Goal: Find specific page/section: Find specific page/section

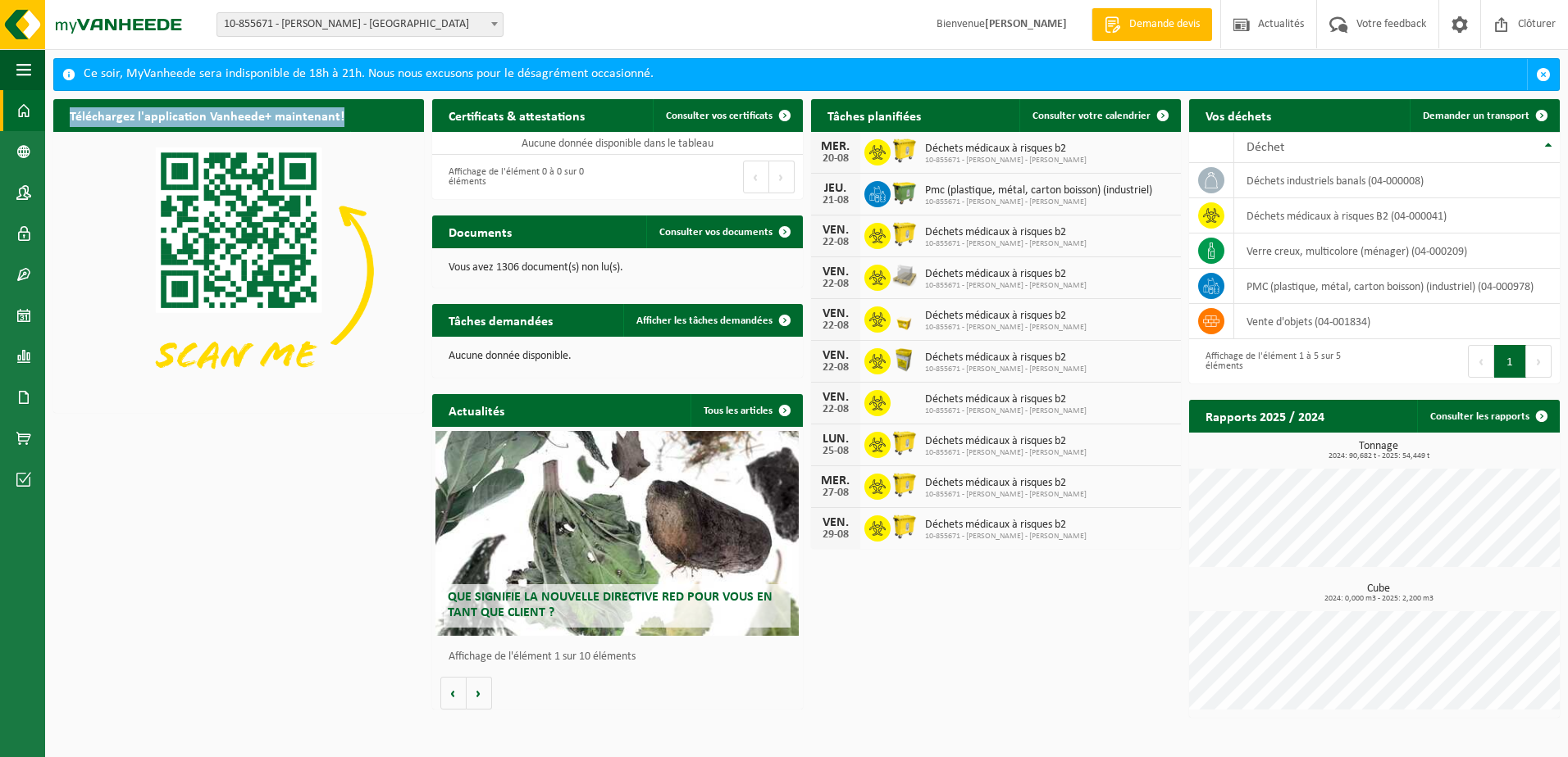
drag, startPoint x: 228, startPoint y: 184, endPoint x: 206, endPoint y: 439, distance: 255.9
click at [206, 439] on div "Téléchargez l'application Vanheede+ maintenant! Cachez Certificats & attestatio…" at bounding box center [806, 408] width 1515 height 635
click at [17, 322] on span at bounding box center [24, 315] width 15 height 41
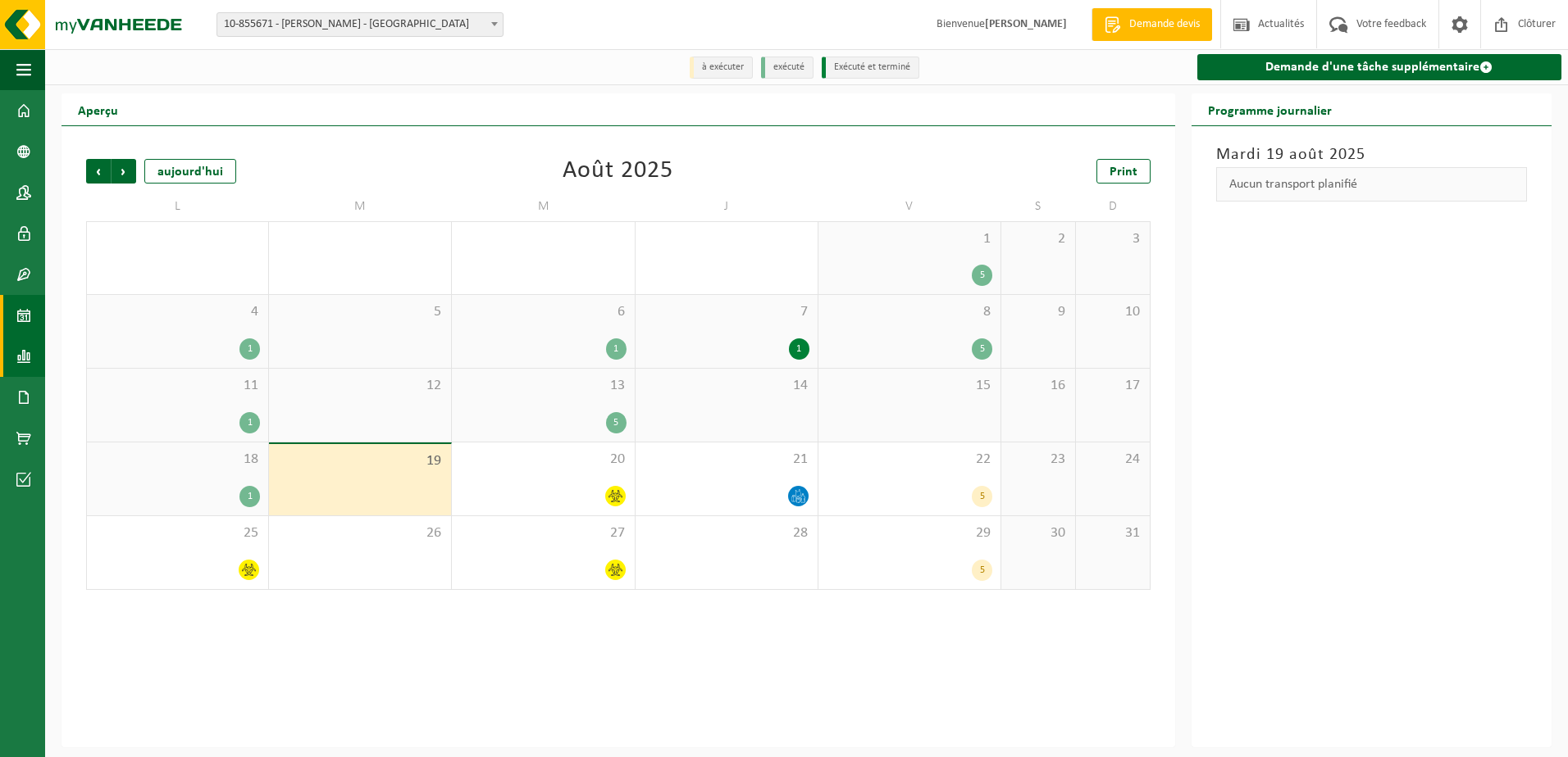
click at [27, 354] on span at bounding box center [24, 356] width 15 height 41
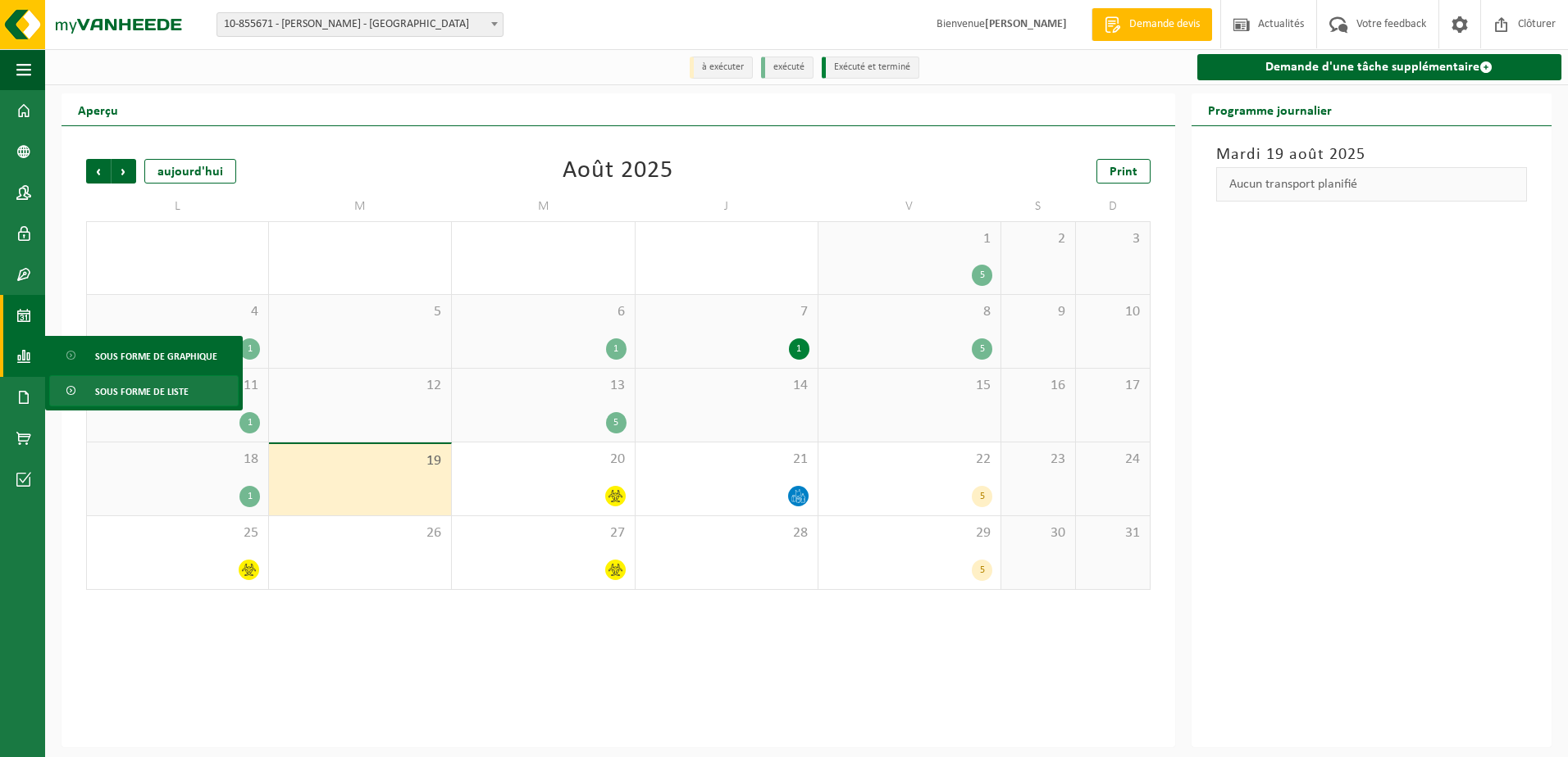
click at [109, 392] on span "Sous forme de liste" at bounding box center [142, 392] width 94 height 32
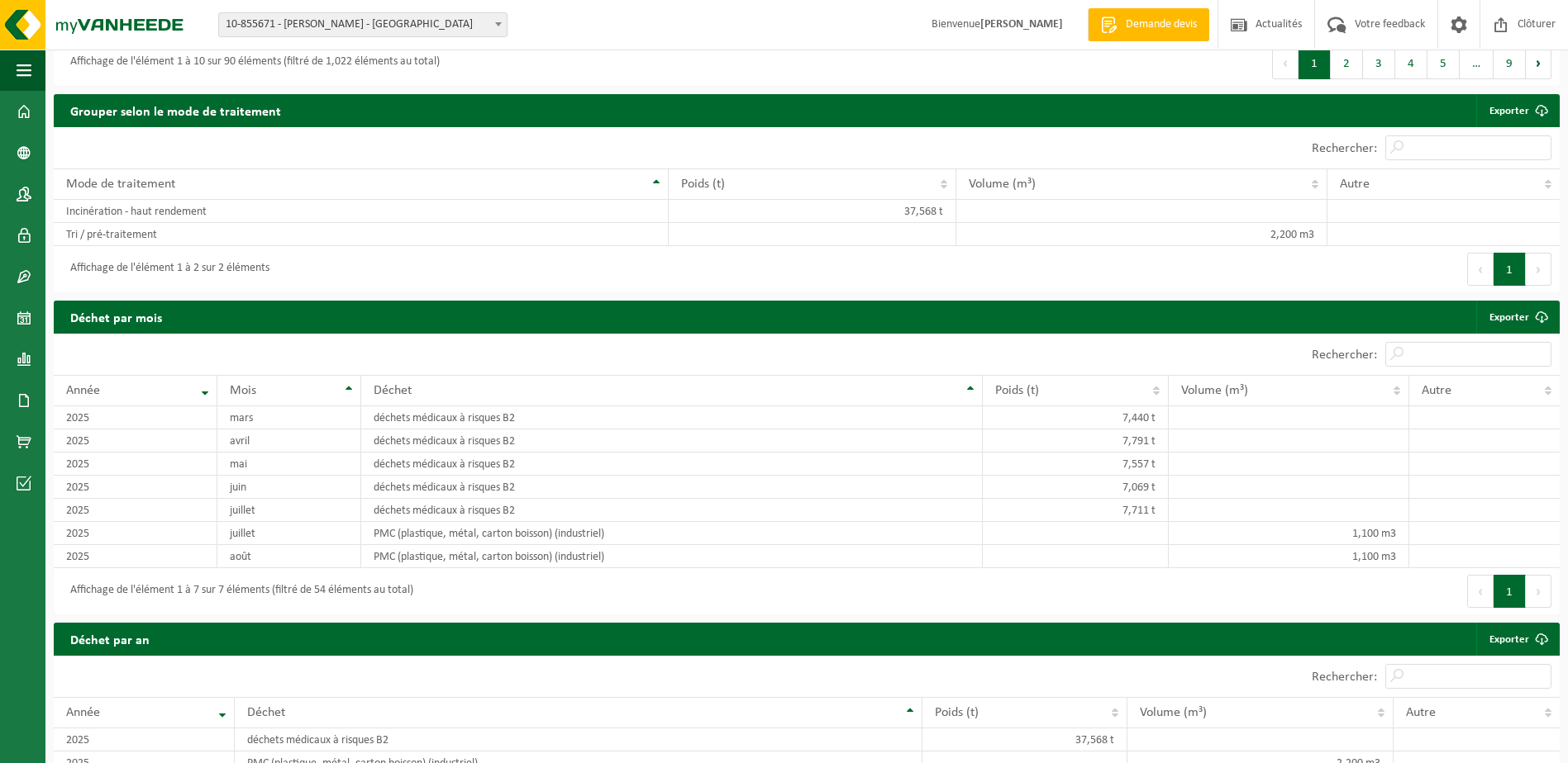
scroll to position [764, 0]
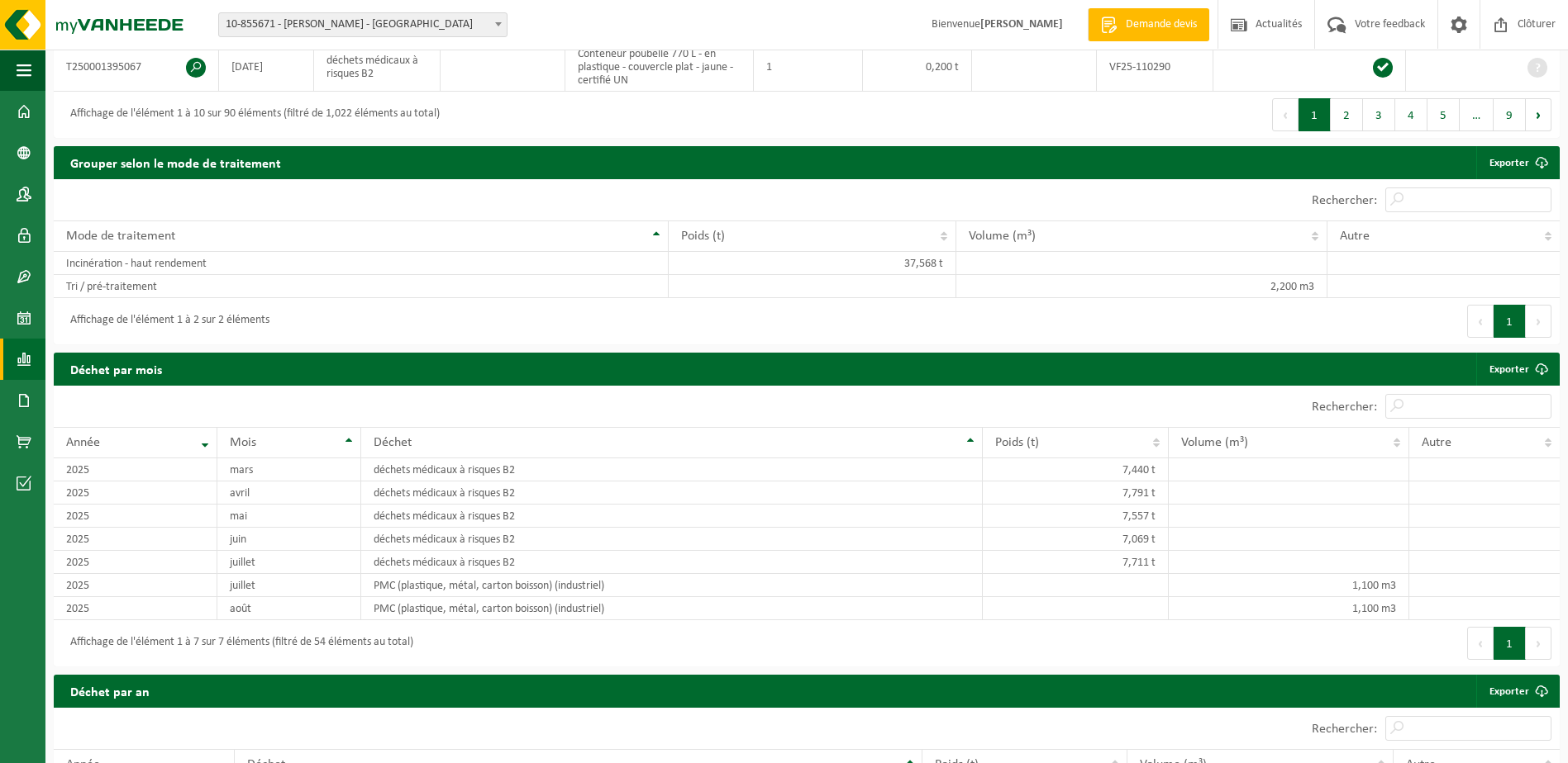
click at [23, 367] on span at bounding box center [24, 359] width 15 height 41
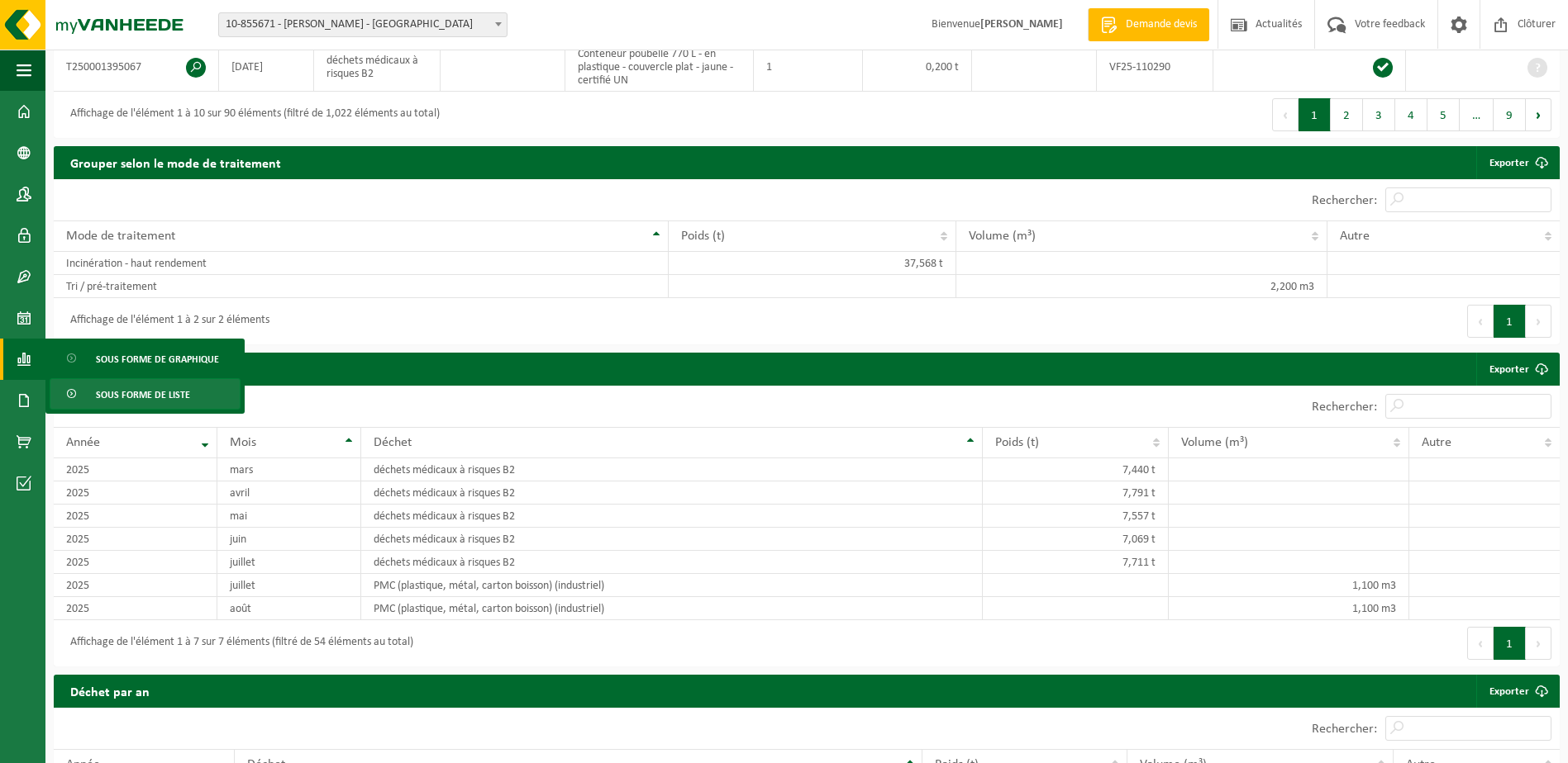
click at [450, 326] on div "Affichage de l'élément 1 à 2 sur 2 éléments" at bounding box center [429, 320] width 753 height 46
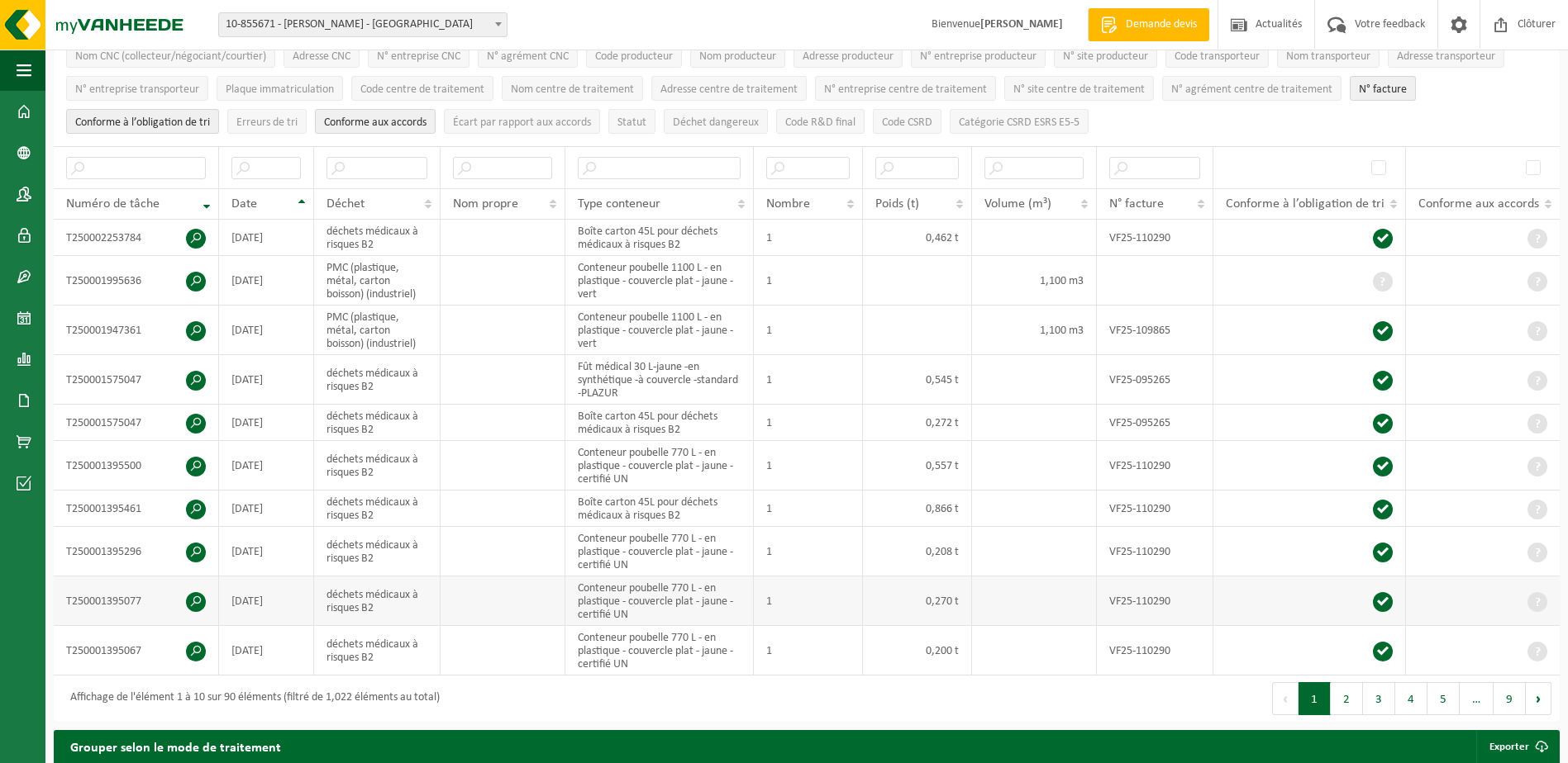
scroll to position [0, 0]
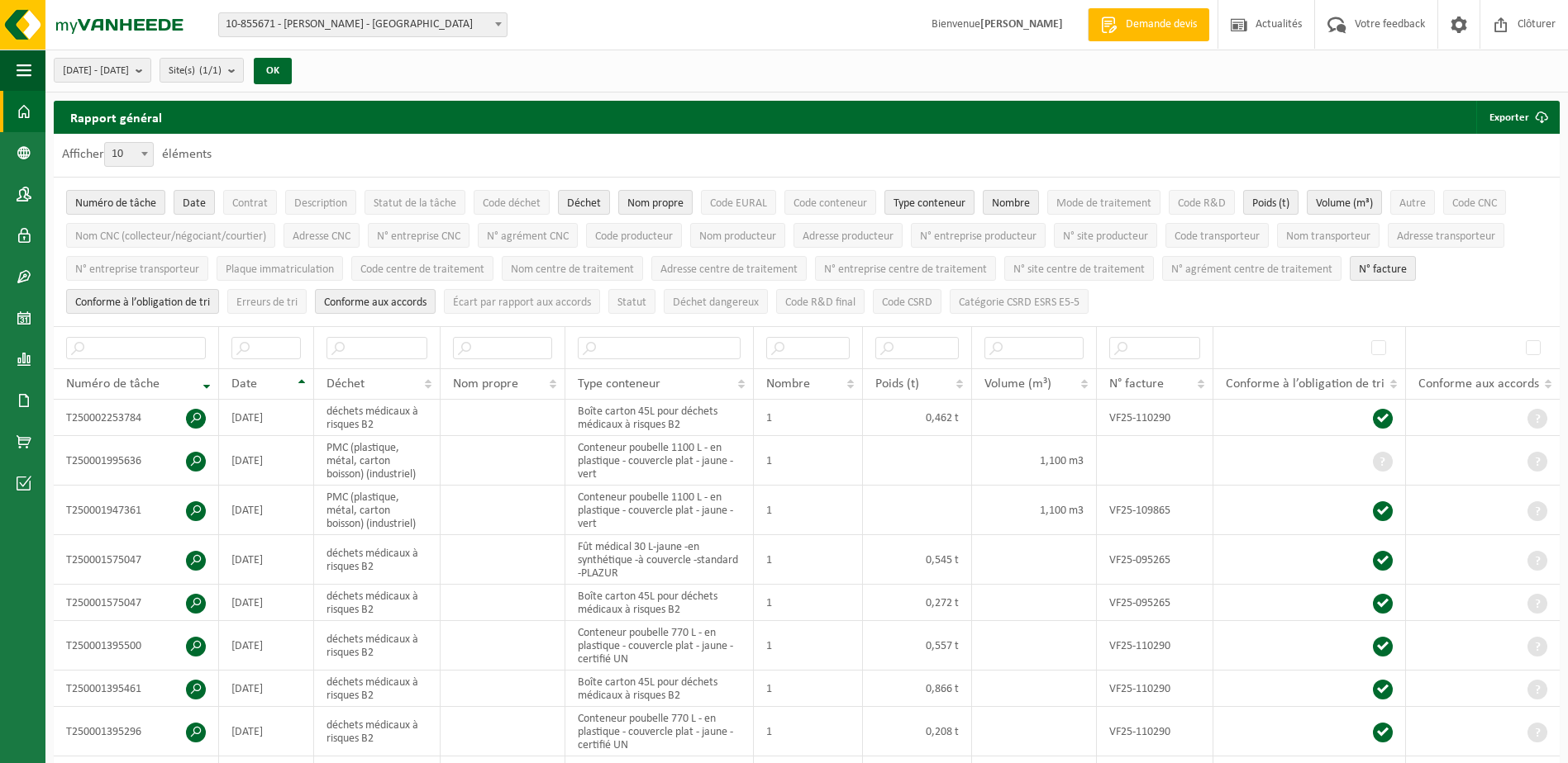
click at [26, 115] on span at bounding box center [24, 111] width 15 height 41
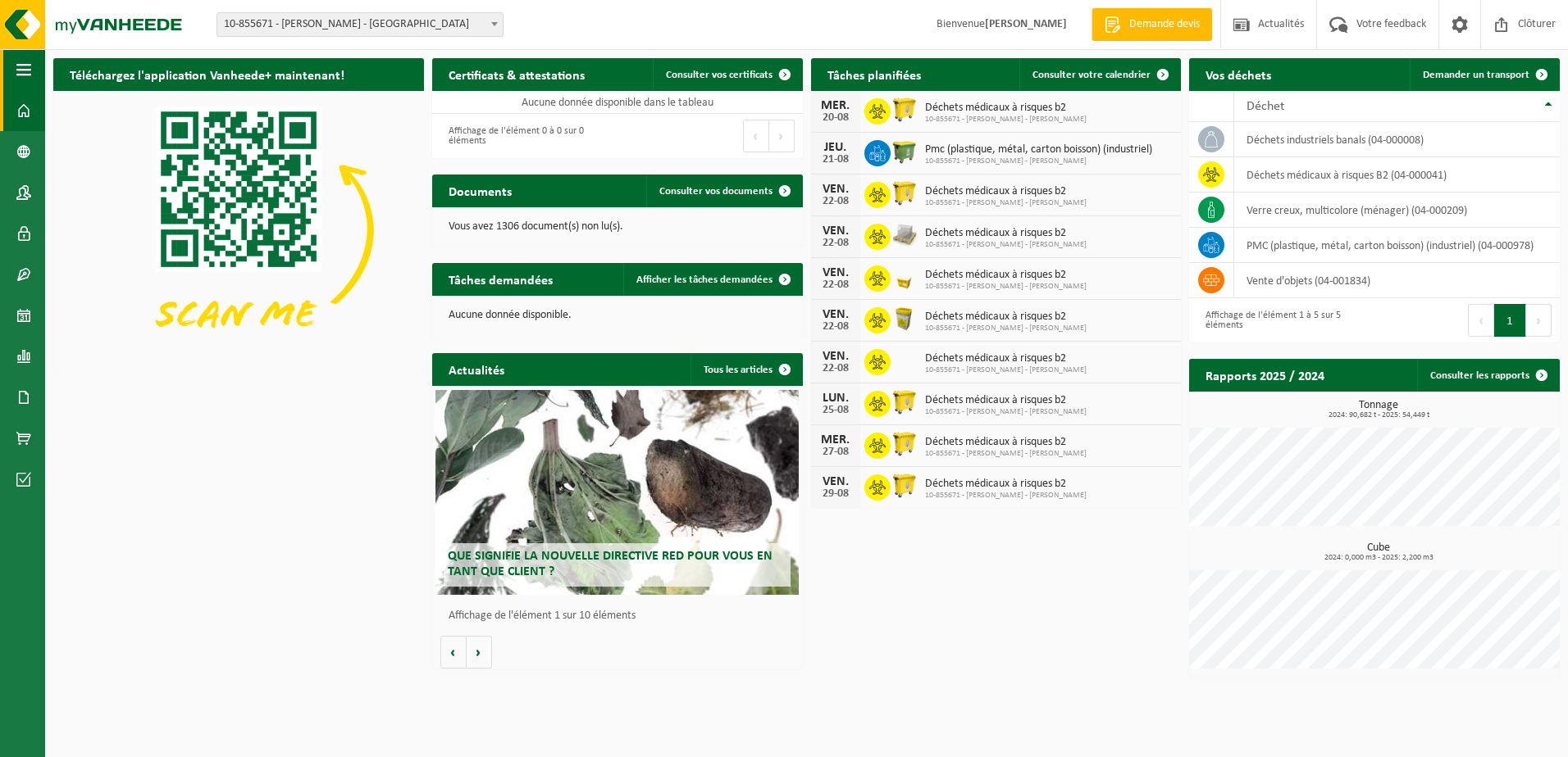
click at [12, 70] on button "Navigation" at bounding box center [22, 69] width 45 height 41
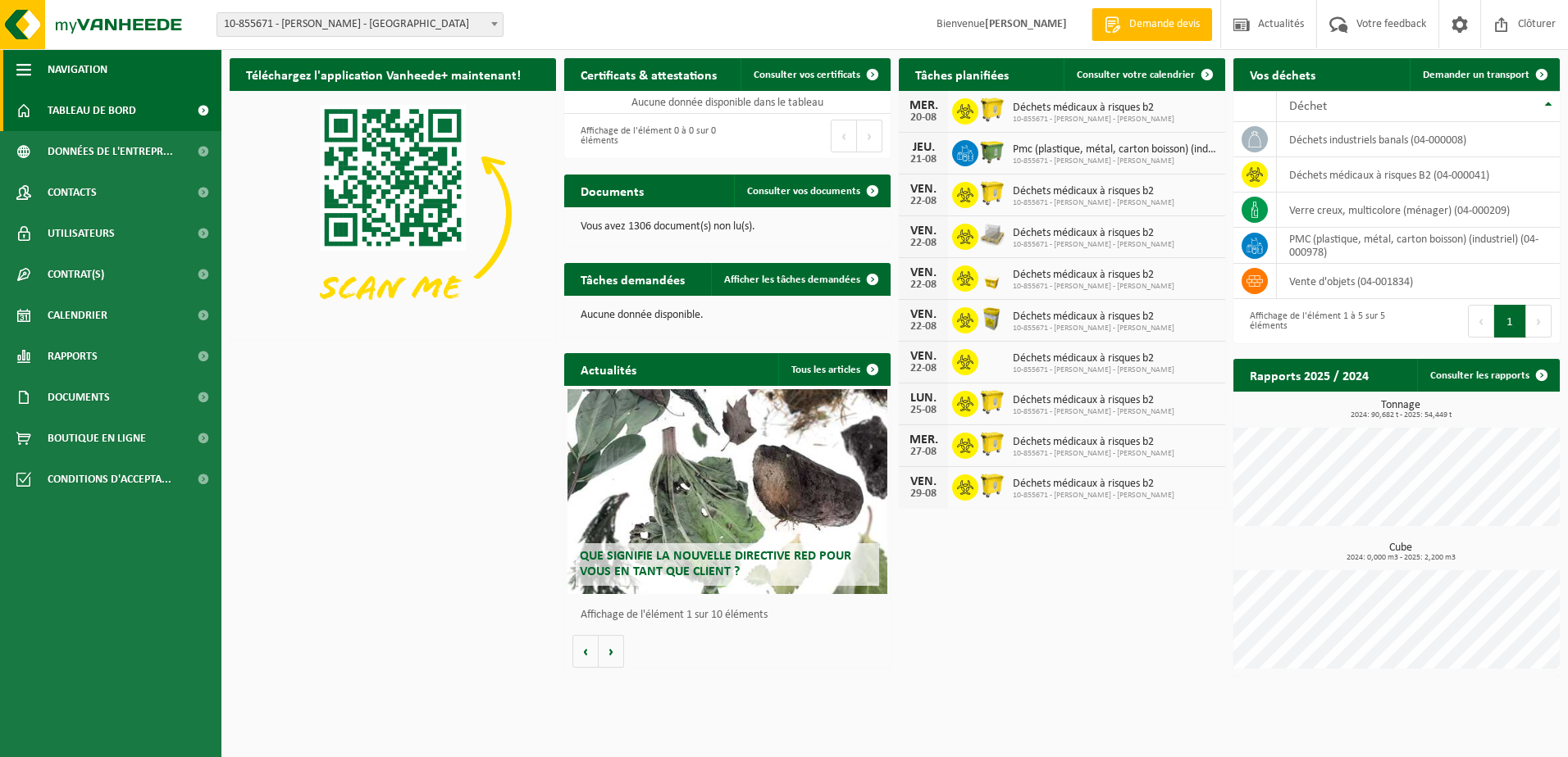
click at [12, 71] on button "Navigation" at bounding box center [110, 69] width 222 height 41
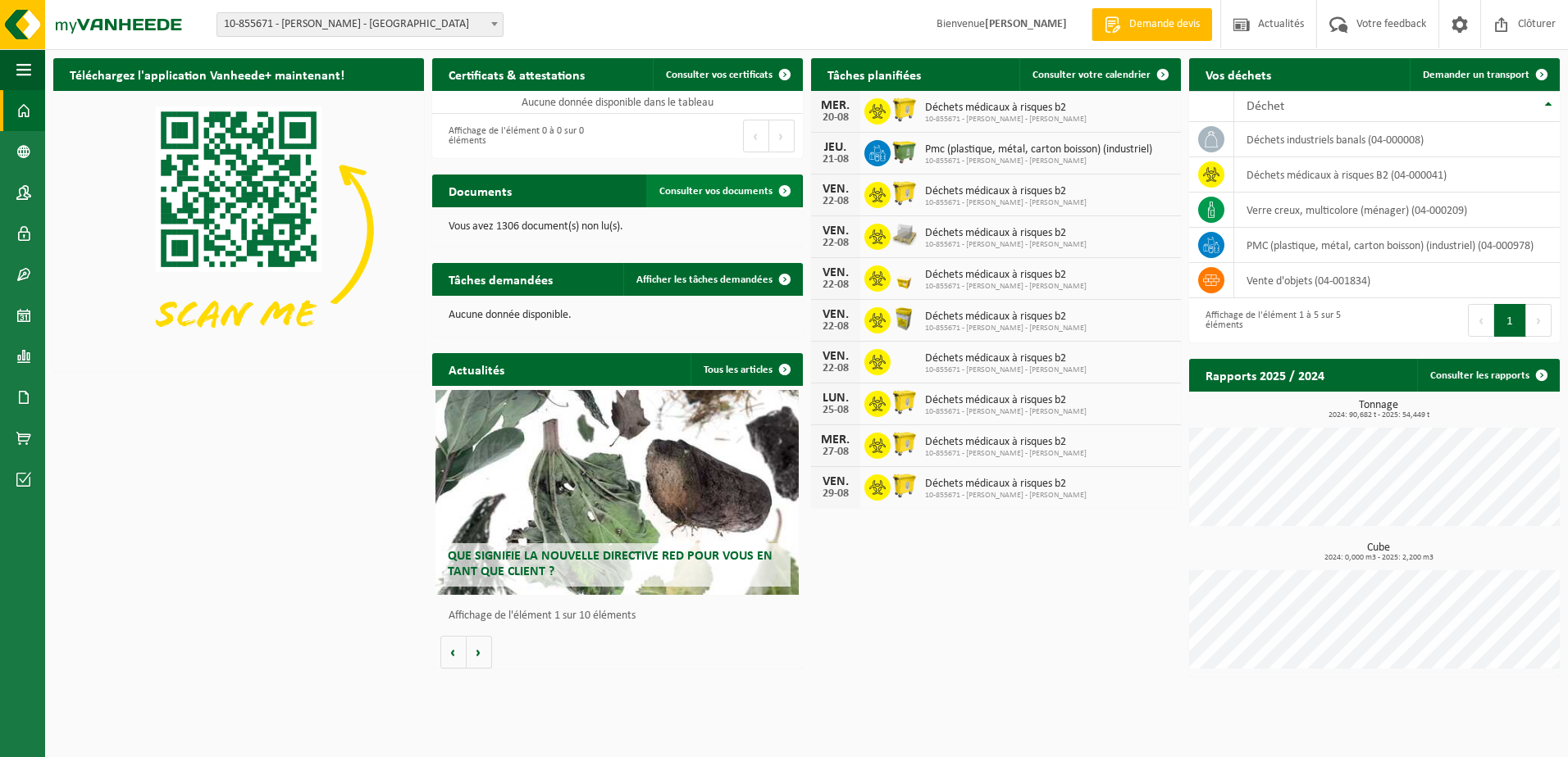
click at [693, 186] on span "Consulter vos documents" at bounding box center [716, 191] width 113 height 11
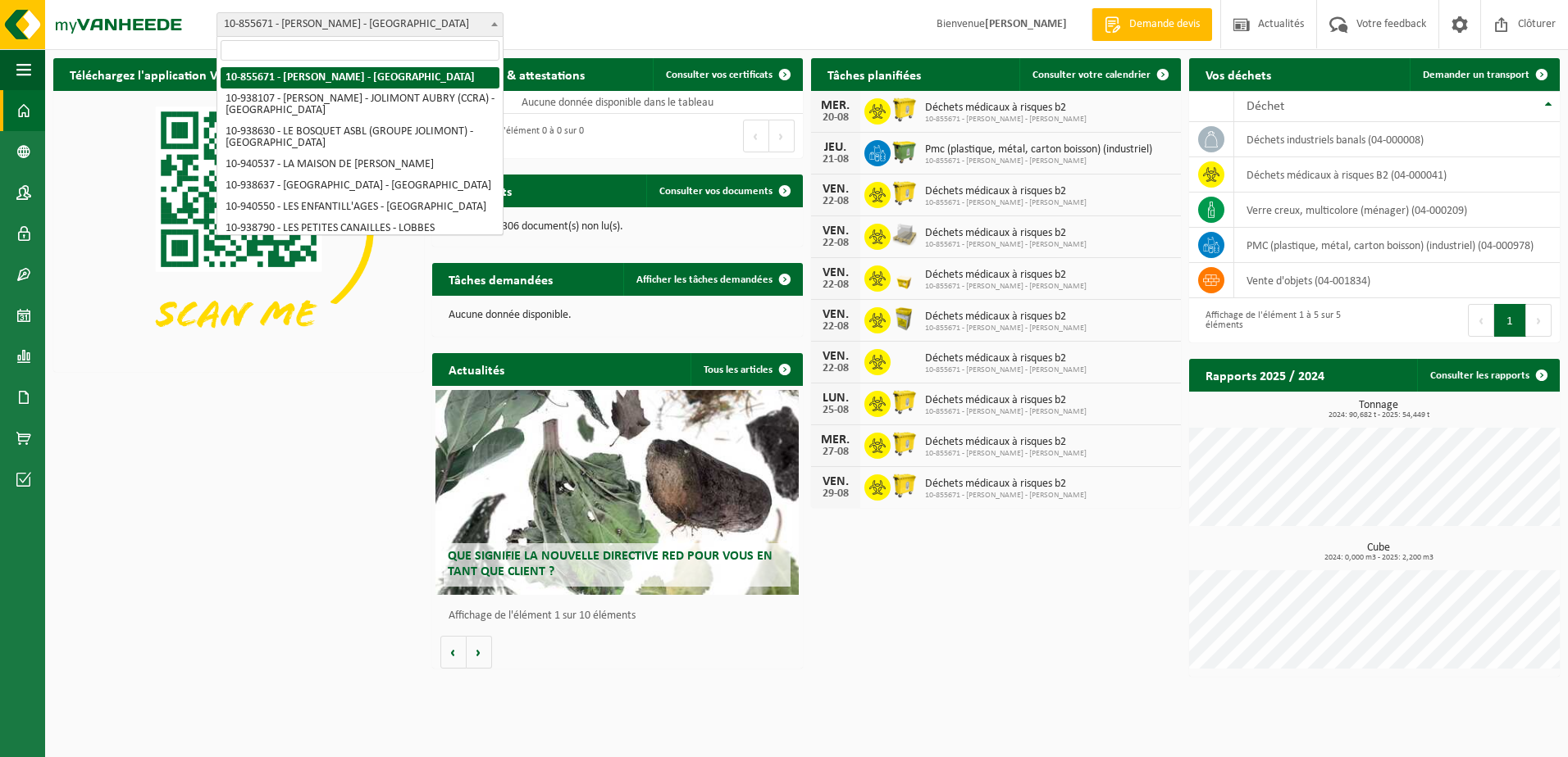
click at [497, 20] on span at bounding box center [494, 24] width 17 height 22
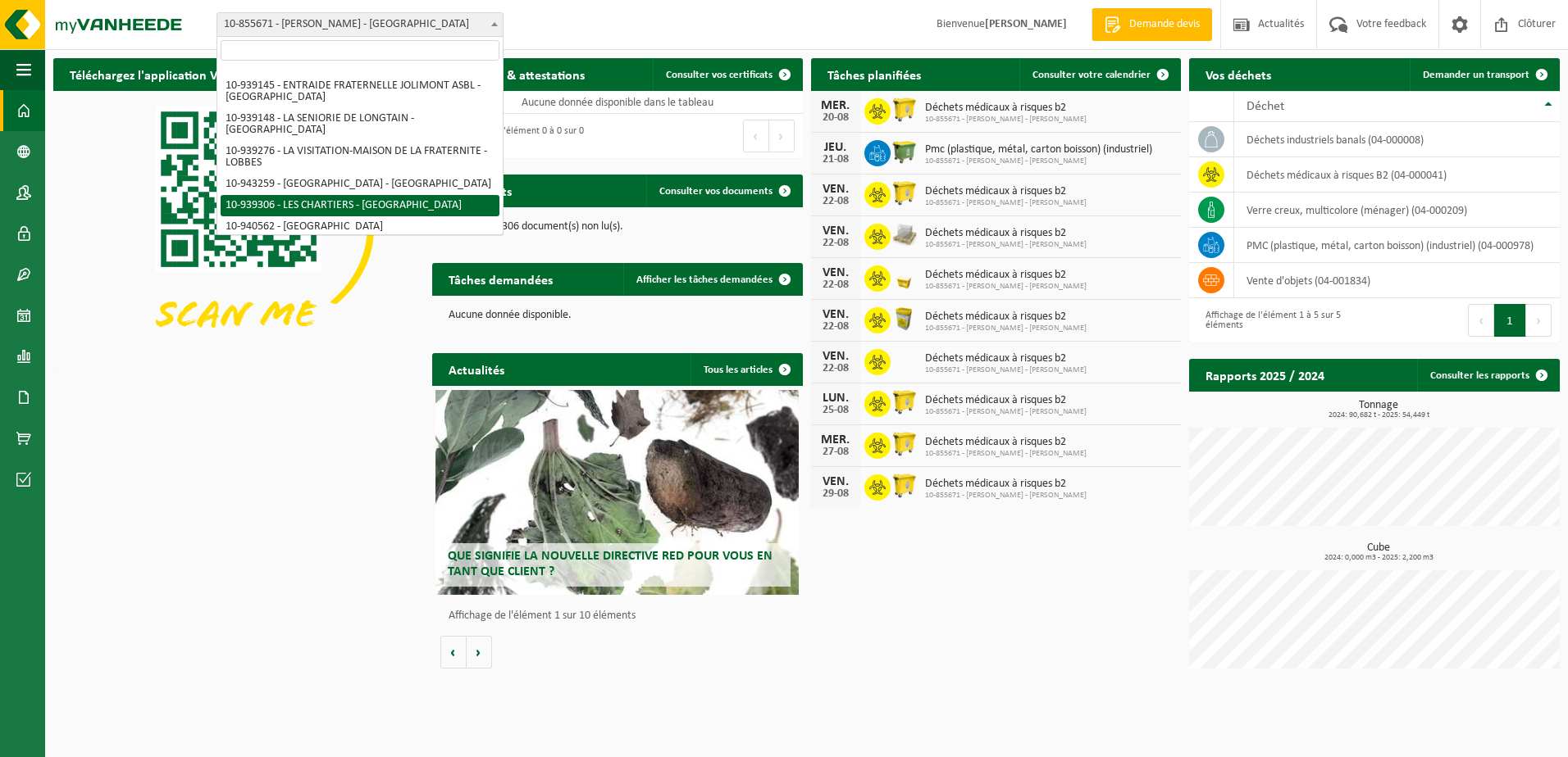
scroll to position [246, 0]
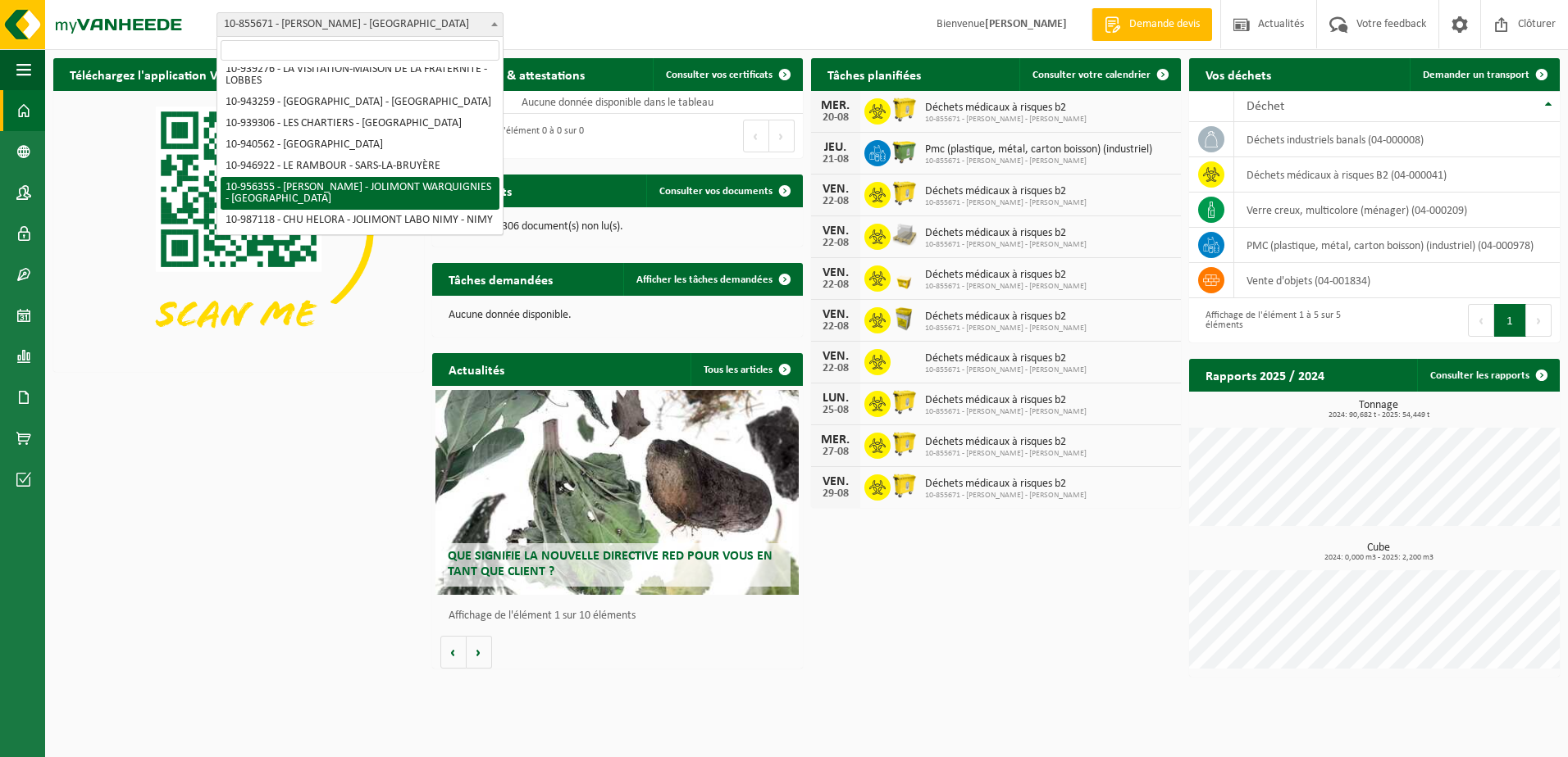
select select "145329"
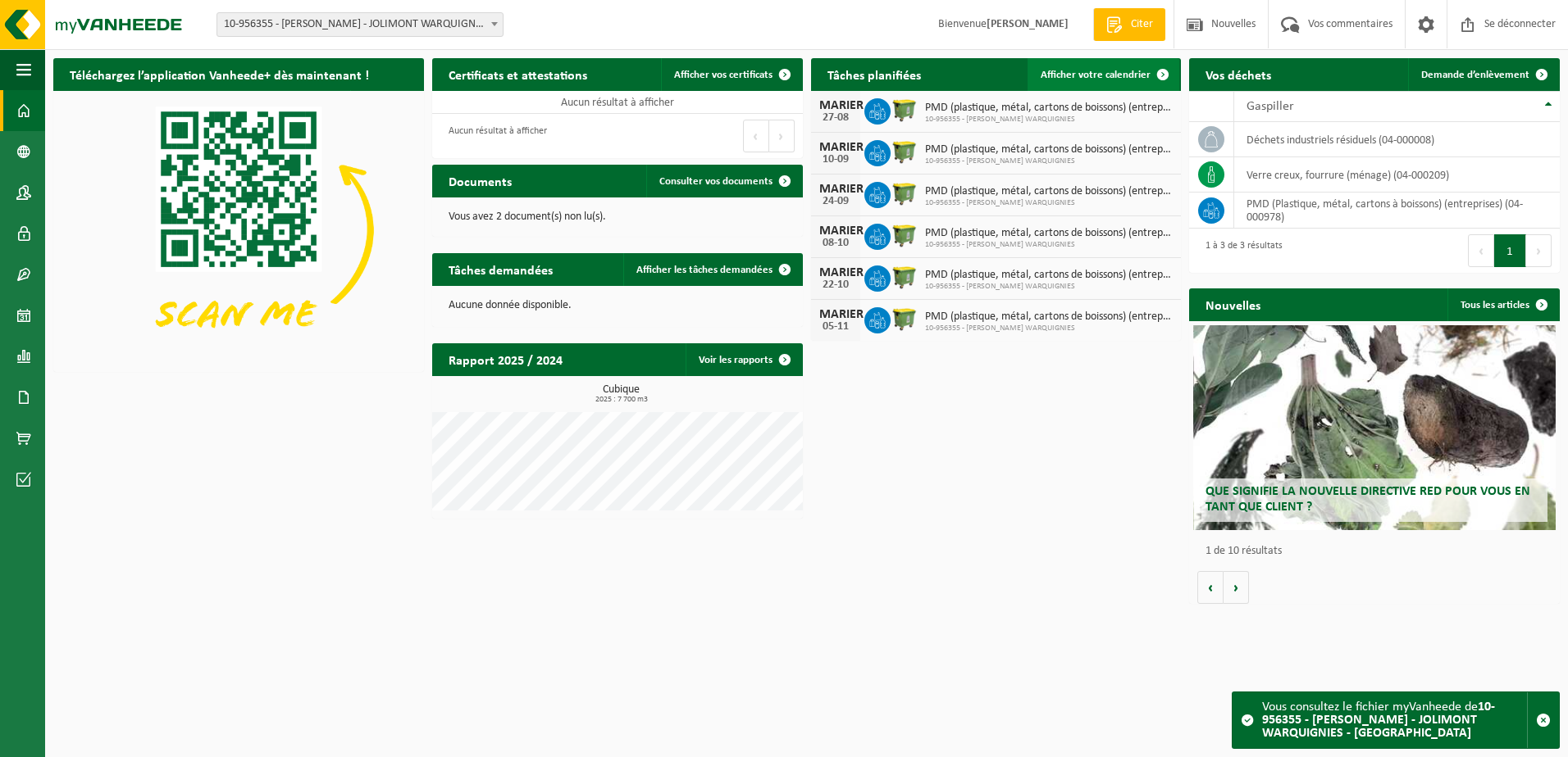
click at [1059, 66] on link "Afficher votre calendrier" at bounding box center [1103, 74] width 152 height 32
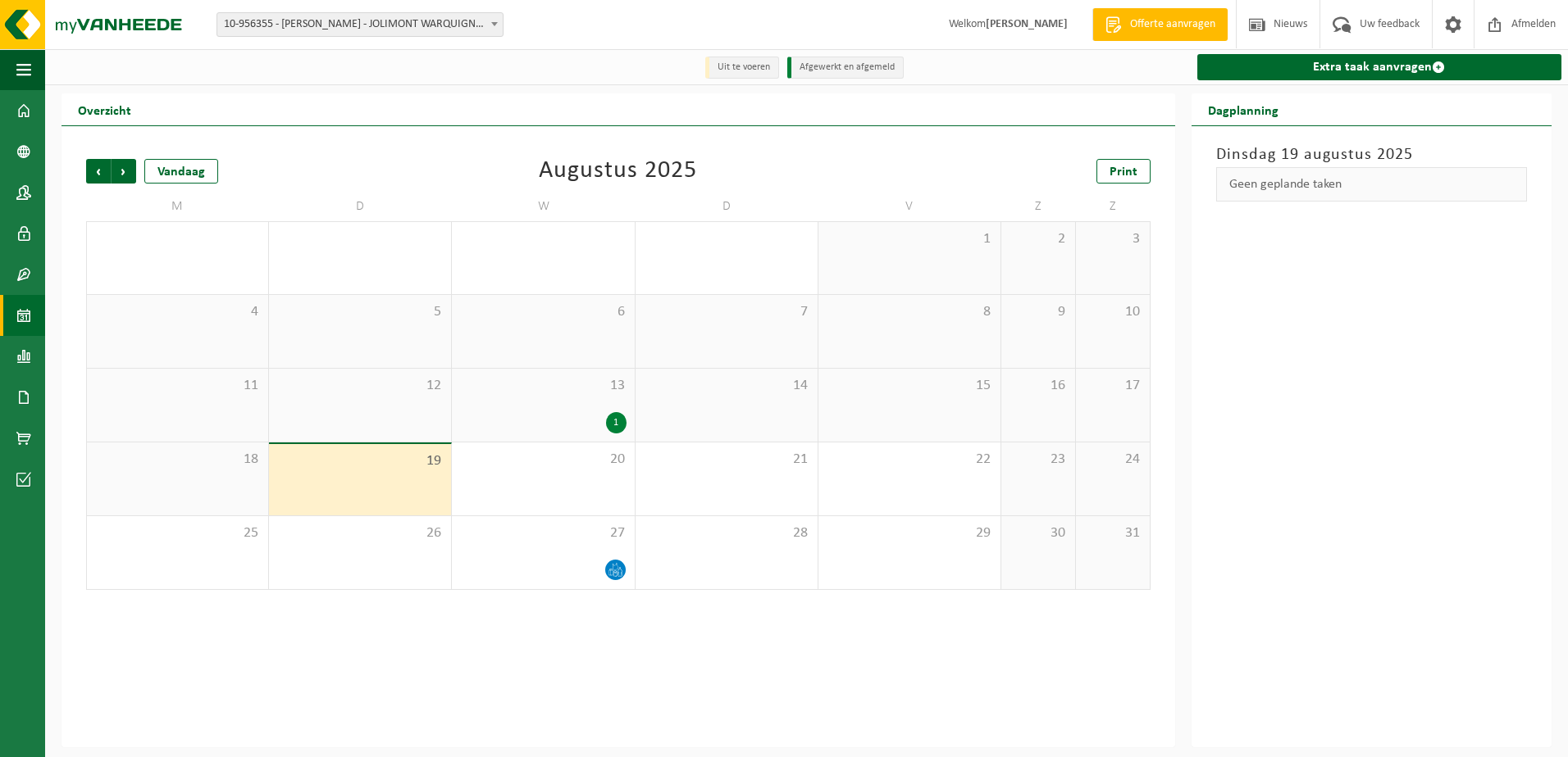
click at [499, 23] on span at bounding box center [494, 24] width 17 height 22
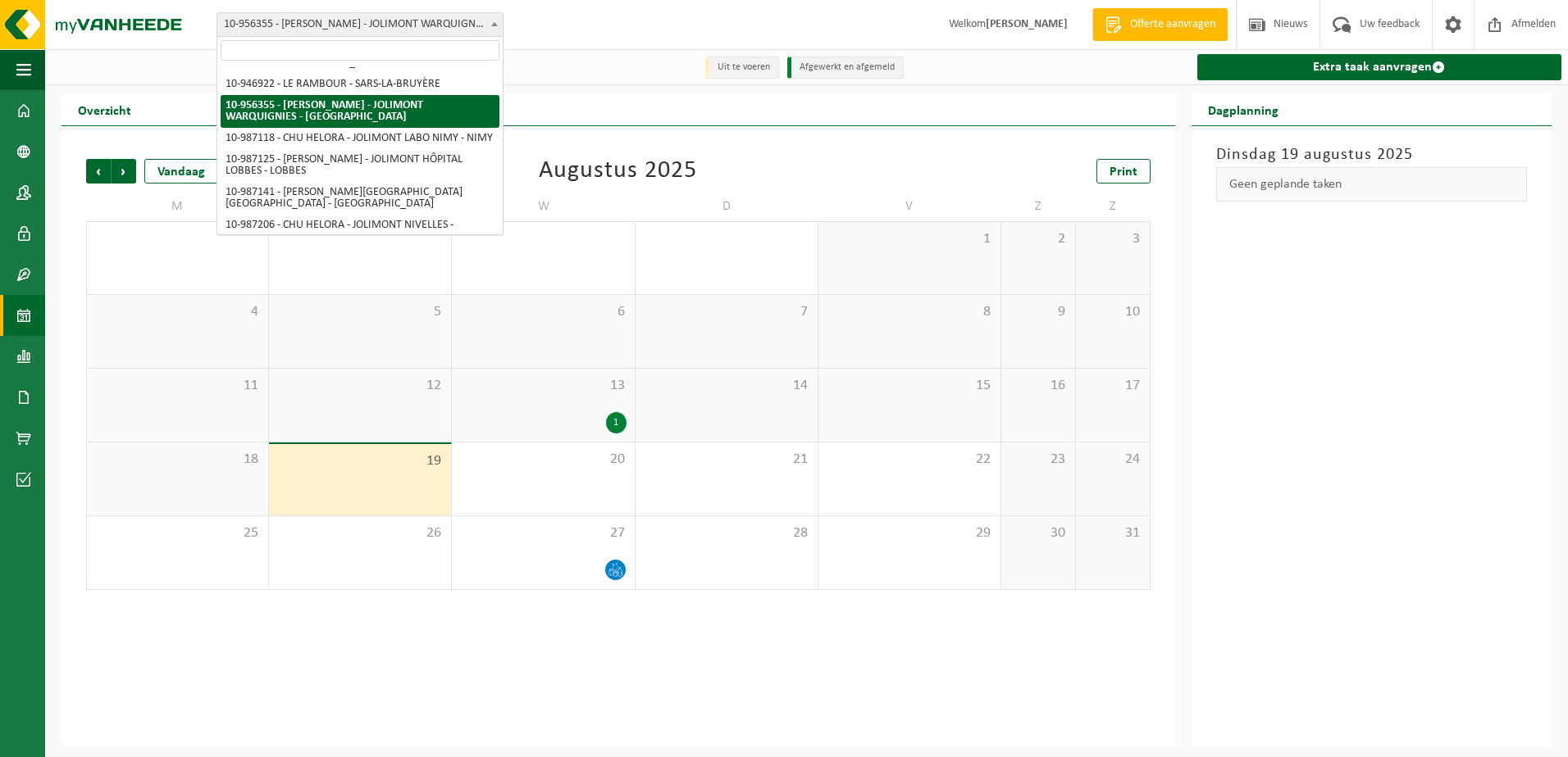
scroll to position [377, 0]
